Goal: Transaction & Acquisition: Purchase product/service

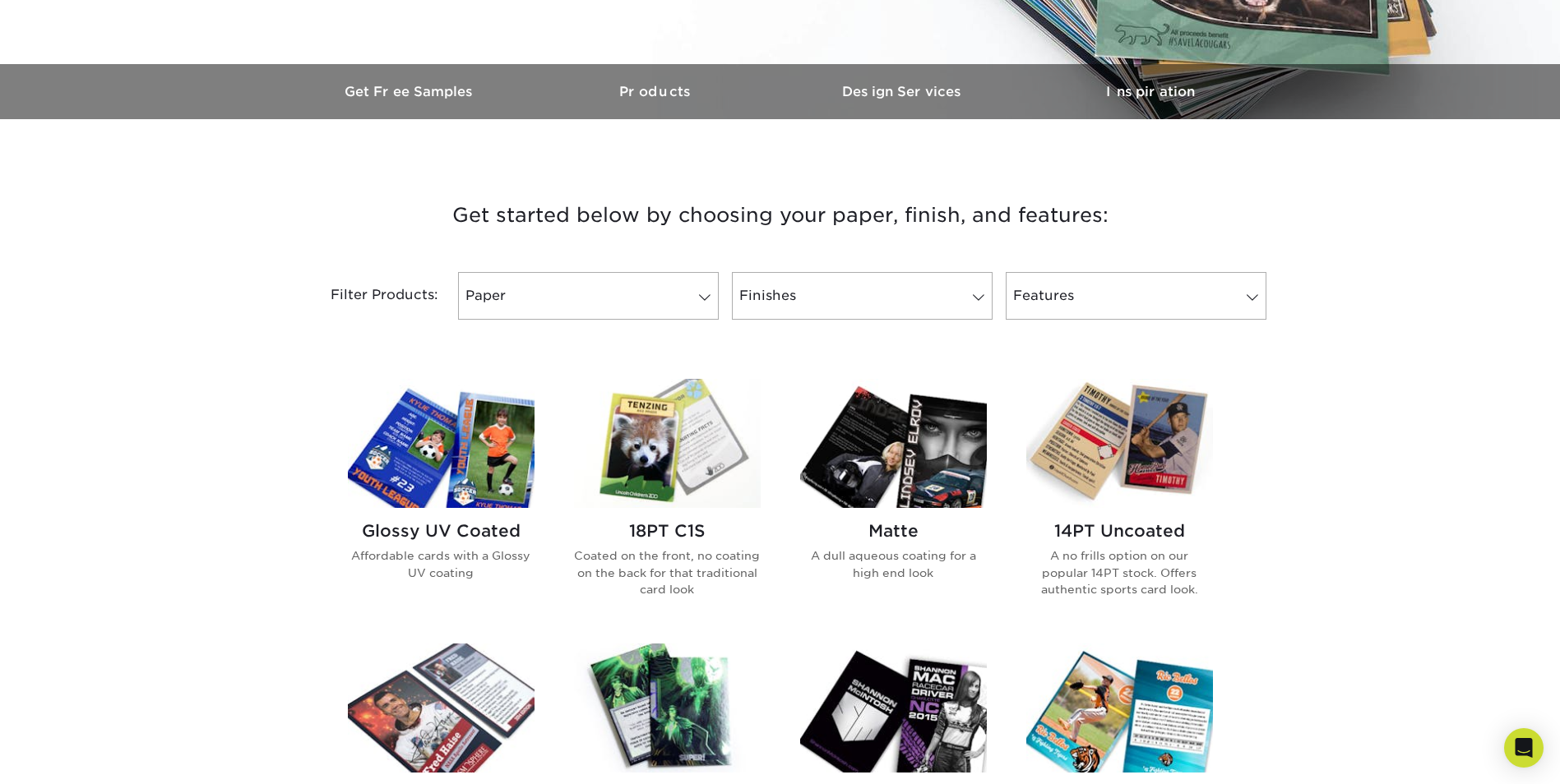
scroll to position [575, 0]
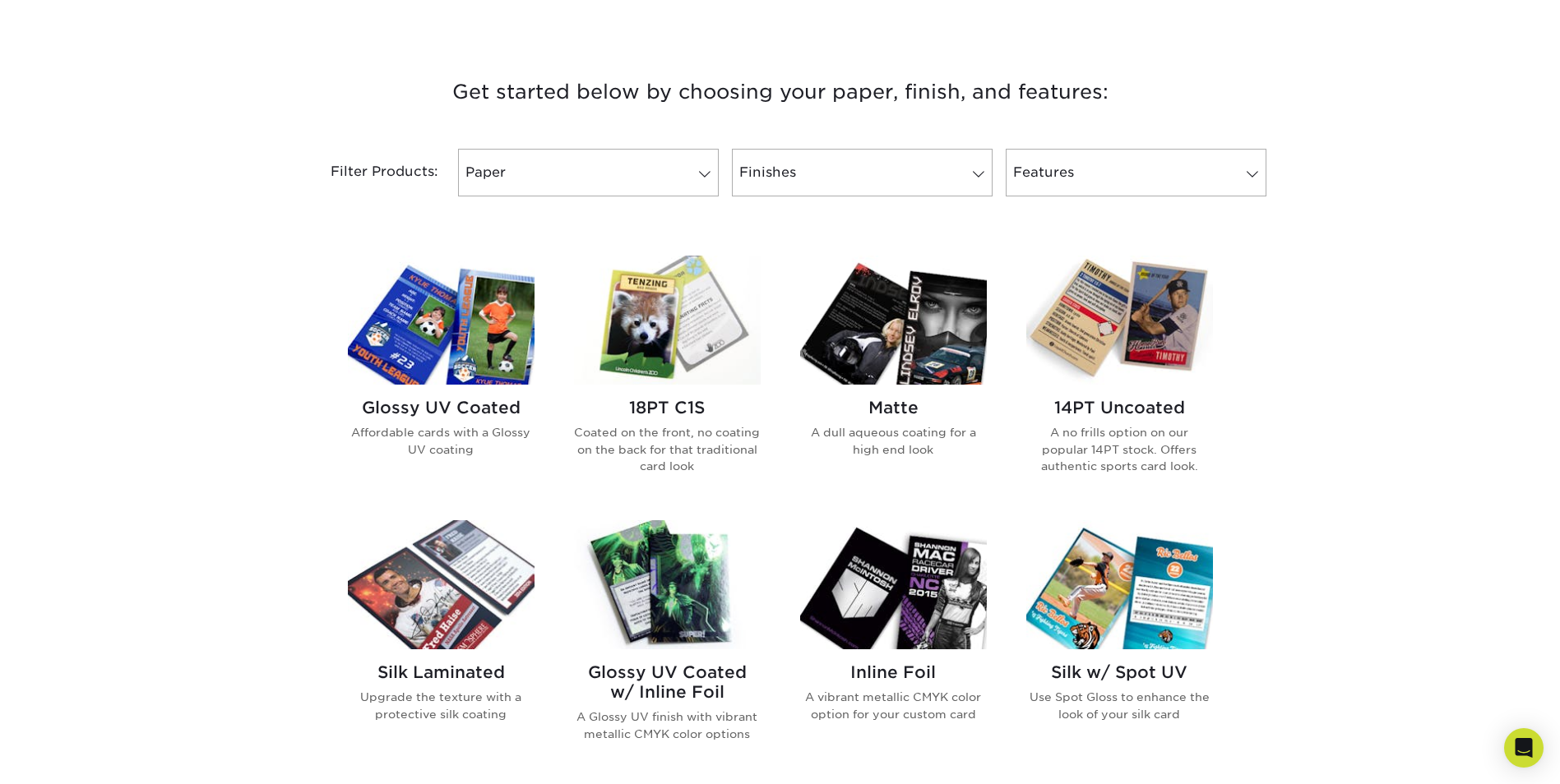
click at [1143, 399] on h2 "14PT Uncoated" at bounding box center [1119, 408] width 186 height 20
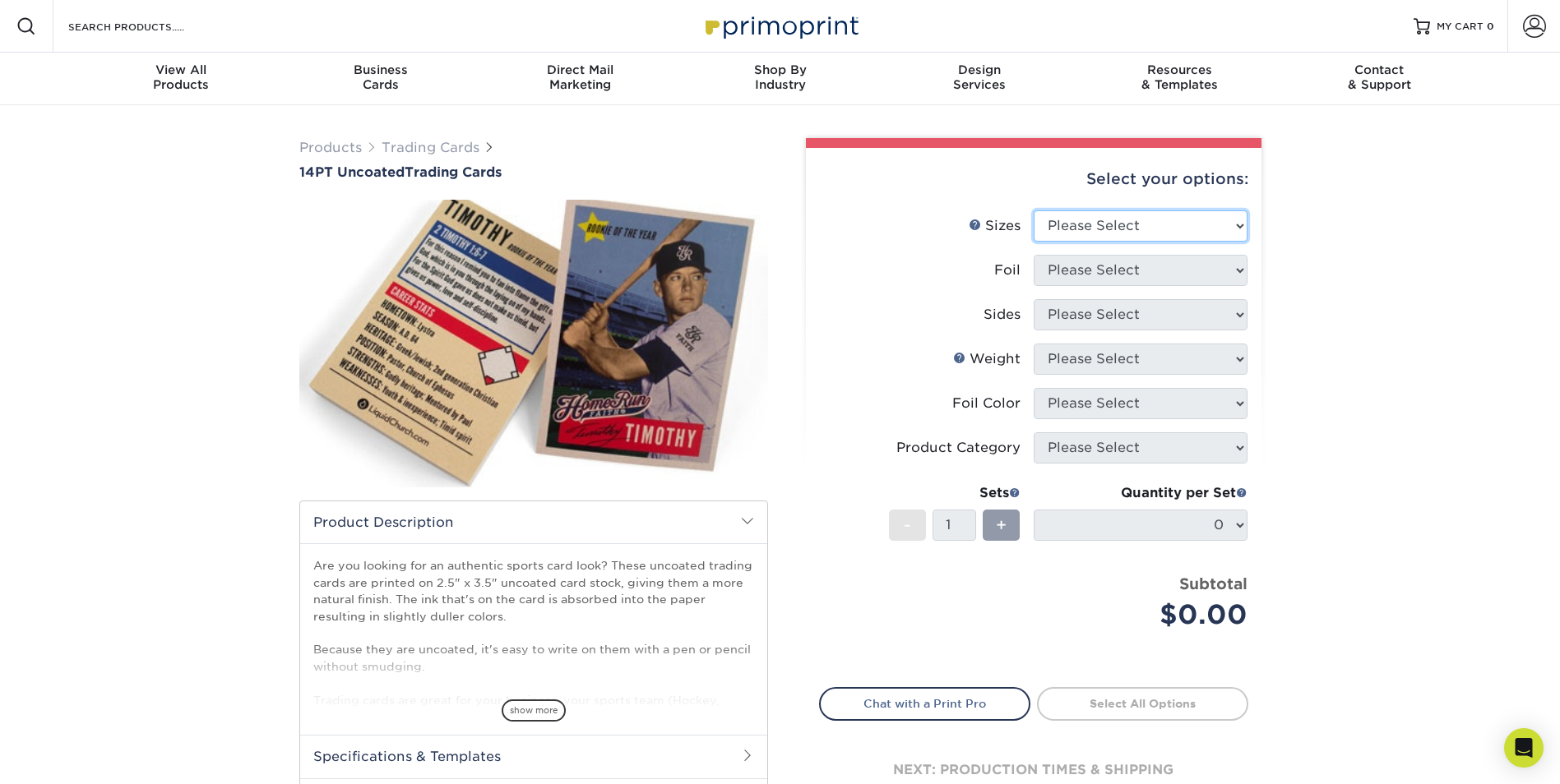
click at [1154, 230] on select "Please Select 2.5" x 3.5"" at bounding box center [1141, 227] width 214 height 32
select select "2.50x3.50"
click at [1034, 211] on select "Please Select 2.5" x 3.5"" at bounding box center [1141, 227] width 214 height 32
click at [1127, 273] on select "Please Select Yes No" at bounding box center [1141, 270] width 214 height 32
select select "0"
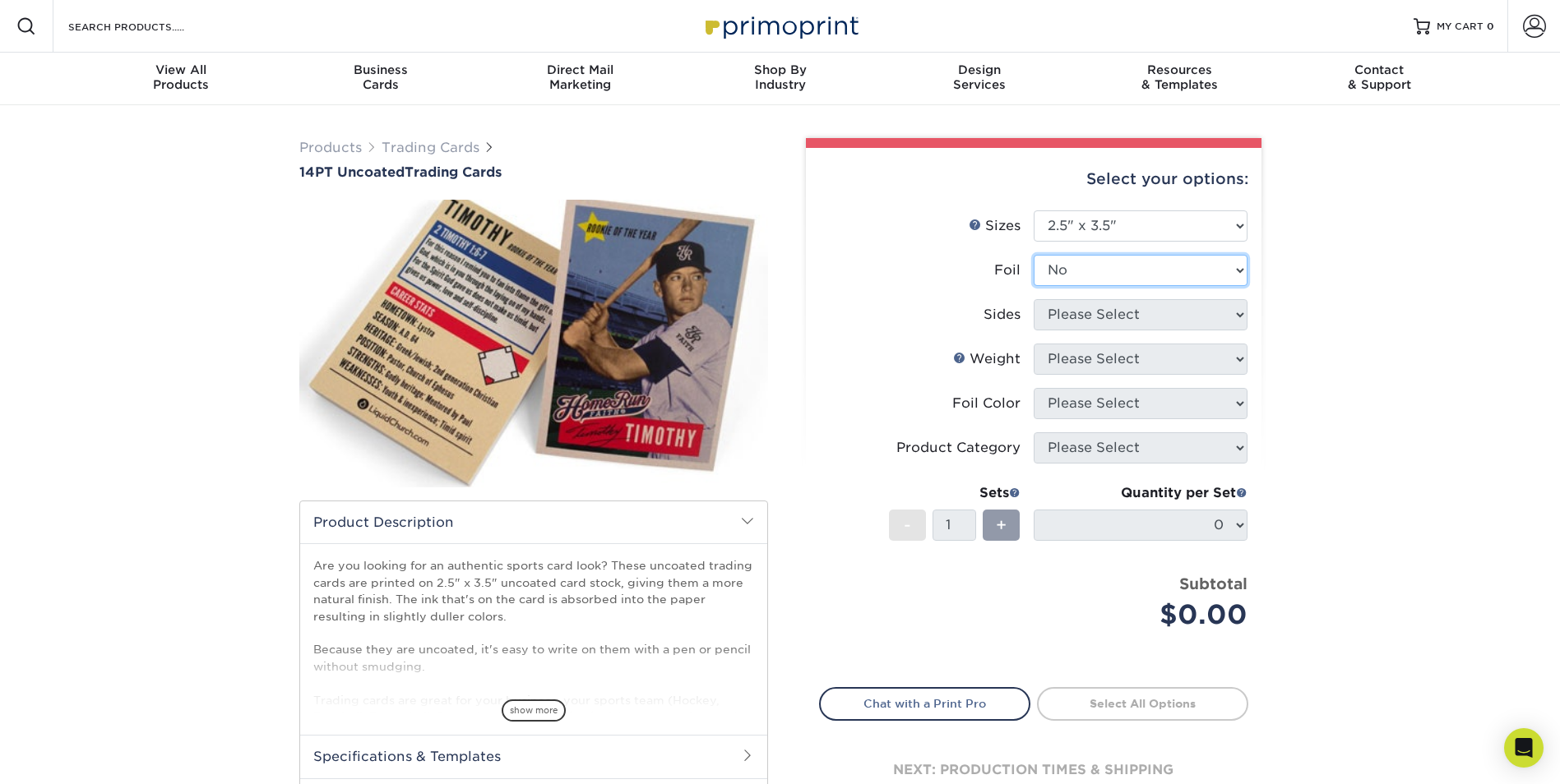
click at [1034, 254] on select "Please Select Yes No" at bounding box center [1141, 270] width 214 height 32
click at [1173, 319] on select "Please Select Print Both Sides Print Front Only" at bounding box center [1141, 315] width 214 height 32
select select "13abbda7-1d64-4f25-8bb2-c179b224825d"
click at [1034, 299] on select "Please Select Print Both Sides Print Front Only" at bounding box center [1141, 315] width 214 height 32
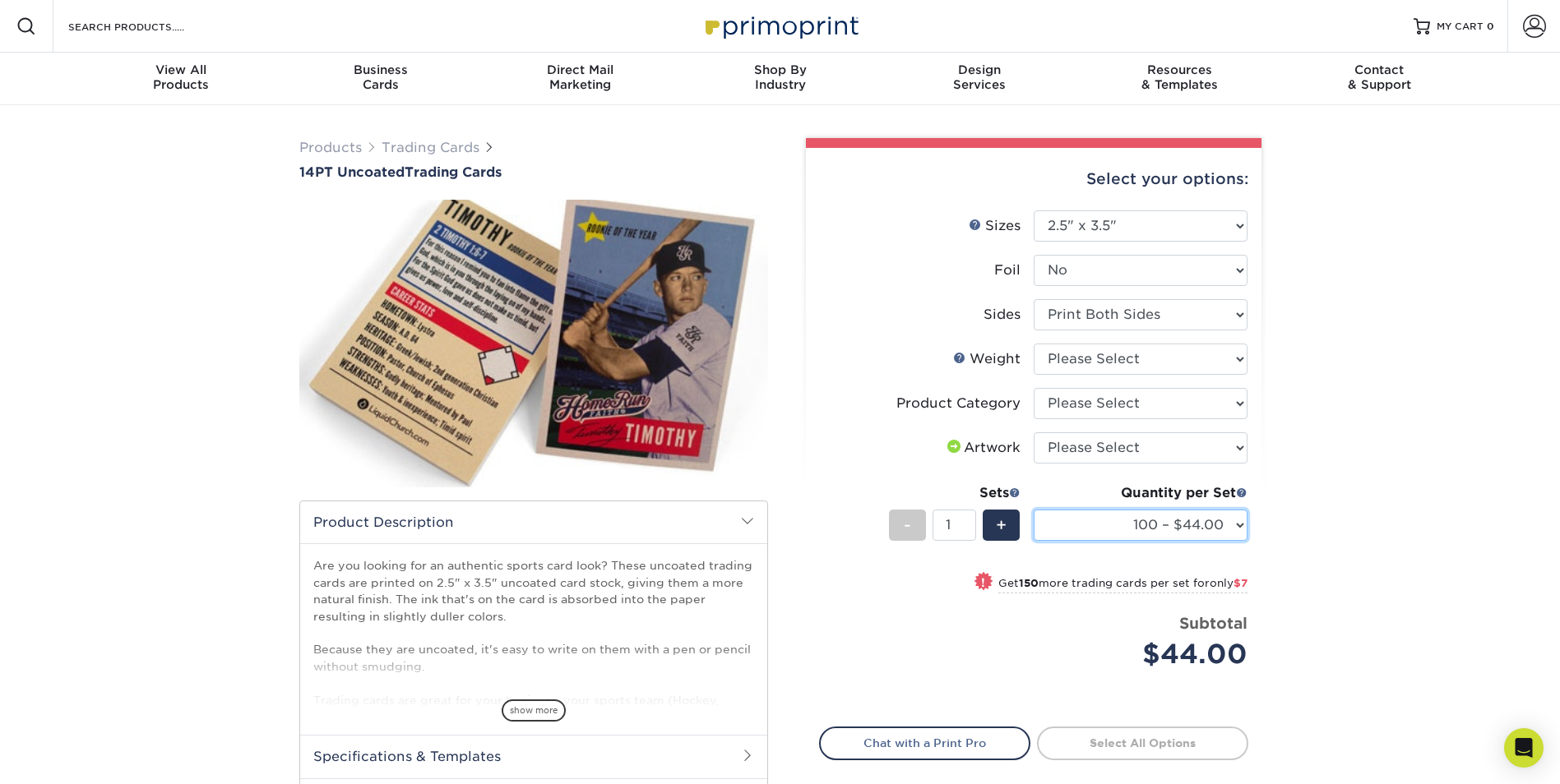
click at [1228, 526] on select "100 – $44.00 250 – $51.00 500 – $54.00 1000 – $78.00 2500 – $148.00 5000 – $198…" at bounding box center [1141, 526] width 214 height 32
click at [1414, 484] on div "Products Trading Cards 14PT Uncoated Trading Cards show more Templates" at bounding box center [780, 518] width 1560 height 826
